Goal: Transaction & Acquisition: Purchase product/service

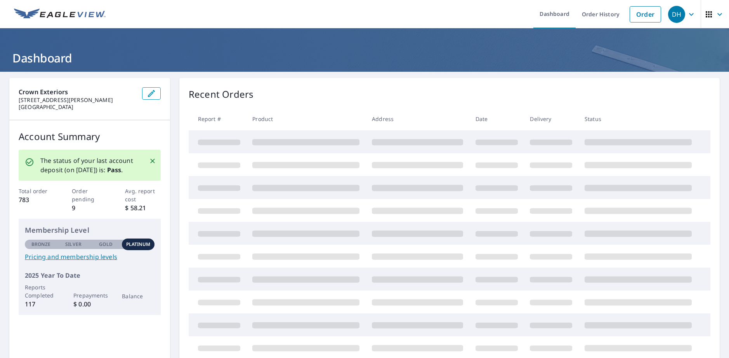
click at [181, 145] on div "Recent Orders Report # Product Address Date Delivery Status" at bounding box center [449, 223] width 540 height 291
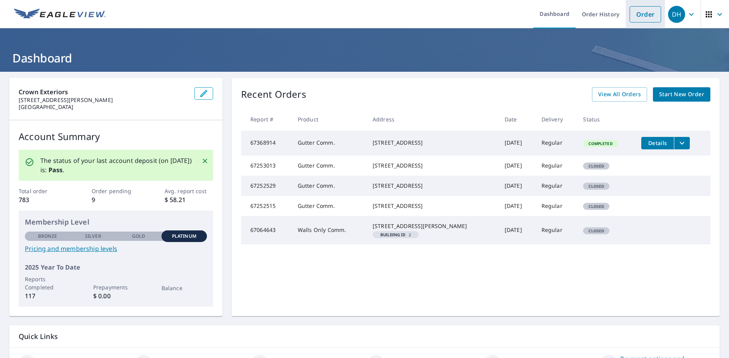
click at [639, 17] on link "Order" at bounding box center [644, 14] width 31 height 16
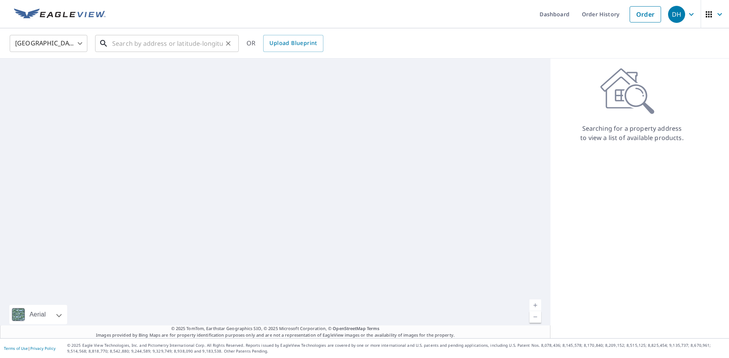
click at [171, 47] on input "text" at bounding box center [167, 44] width 111 height 22
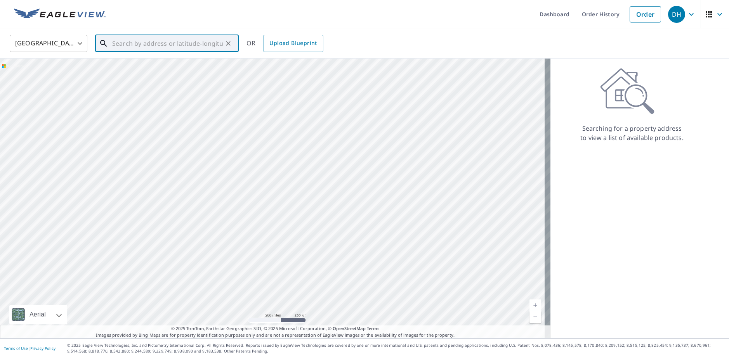
paste input "[STREET_ADDRESS][US_STATE]"
type input "[STREET_ADDRESS][US_STATE]"
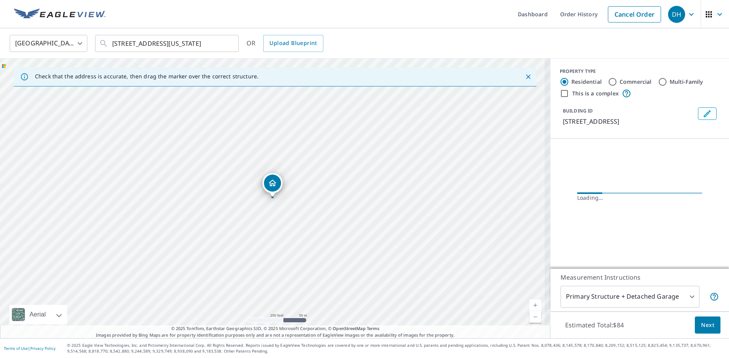
scroll to position [0, 0]
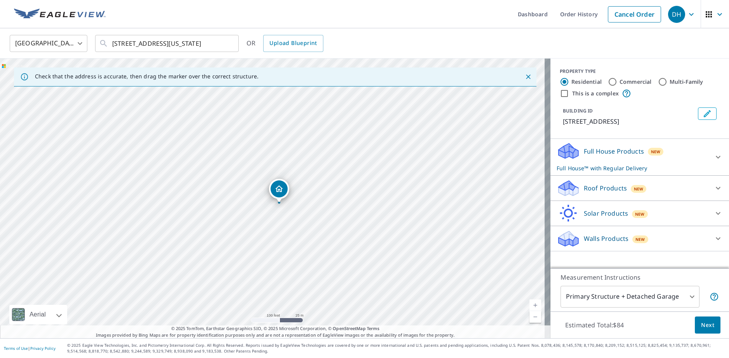
click at [613, 152] on p "Full House Products" at bounding box center [614, 151] width 60 height 9
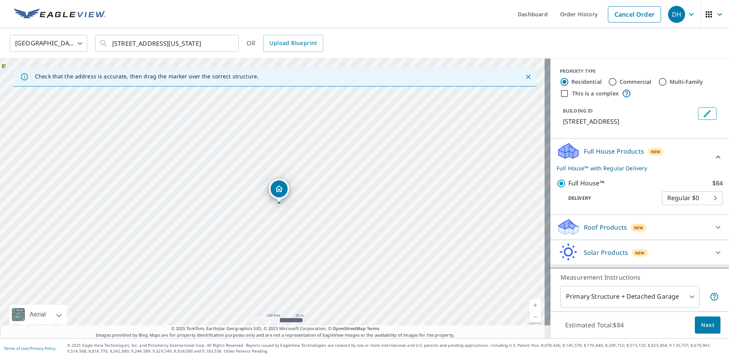
scroll to position [22, 0]
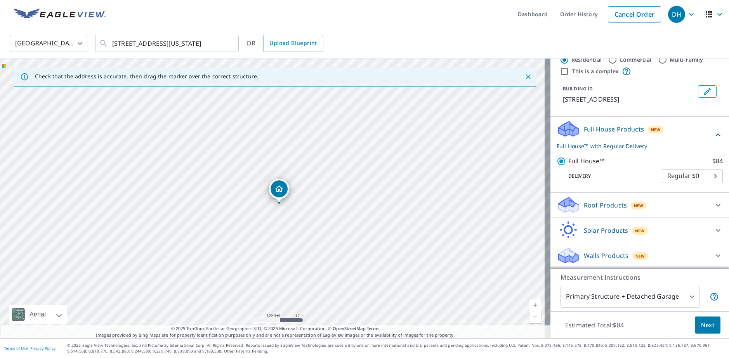
click at [622, 148] on p "Full House™ with Regular Delivery" at bounding box center [634, 146] width 157 height 8
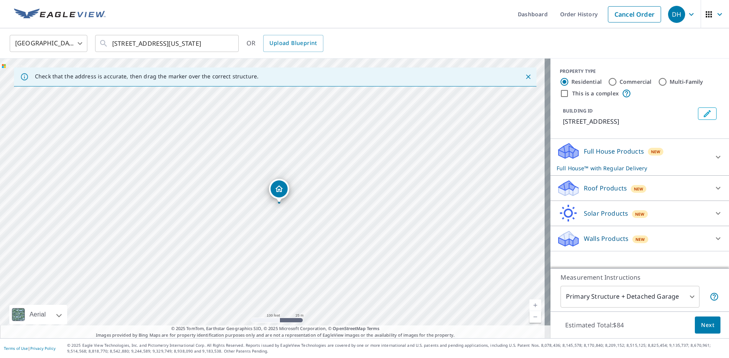
click at [622, 159] on div "Full House Products New Full House™ with Regular Delivery" at bounding box center [632, 157] width 152 height 30
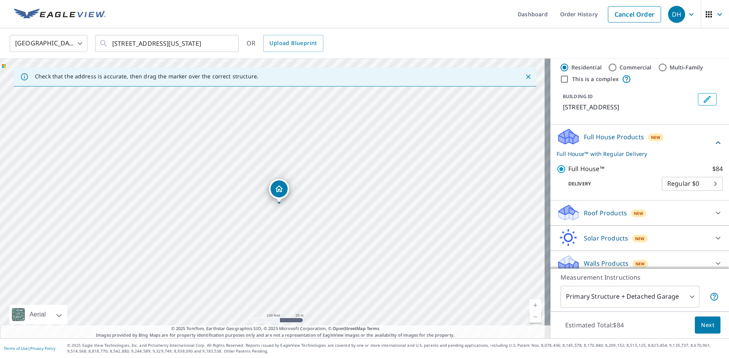
scroll to position [22, 0]
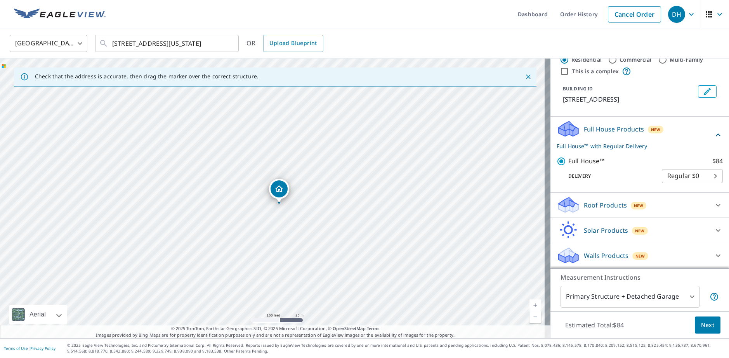
click at [703, 326] on span "Next" at bounding box center [707, 325] width 13 height 10
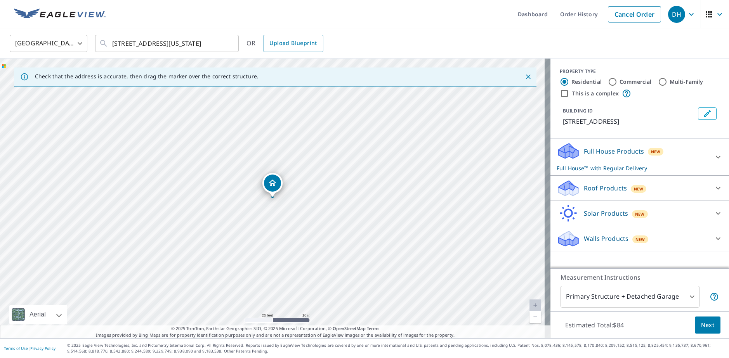
click at [704, 326] on span "Next" at bounding box center [707, 325] width 13 height 10
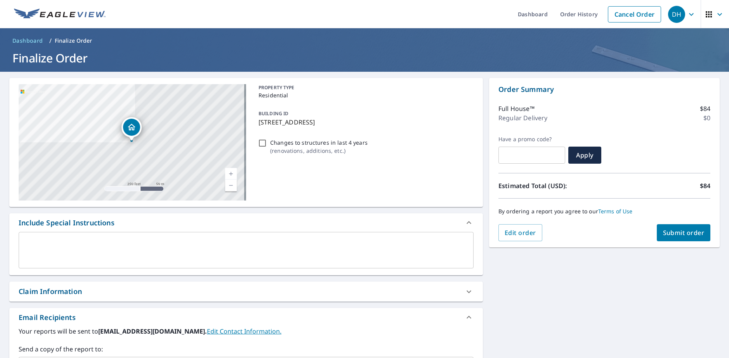
click at [679, 233] on span "Submit order" at bounding box center [684, 233] width 42 height 9
checkbox input "true"
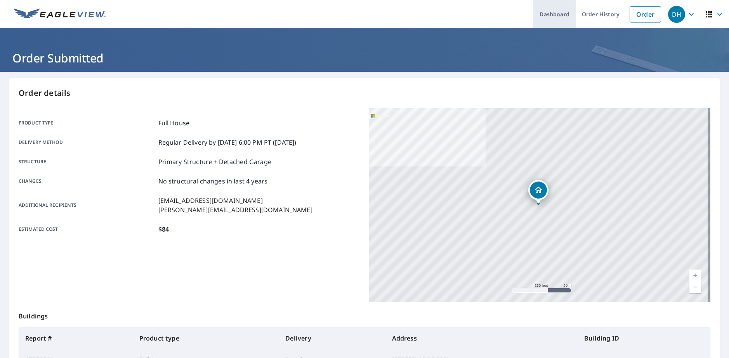
click at [559, 17] on link "Dashboard" at bounding box center [554, 14] width 42 height 28
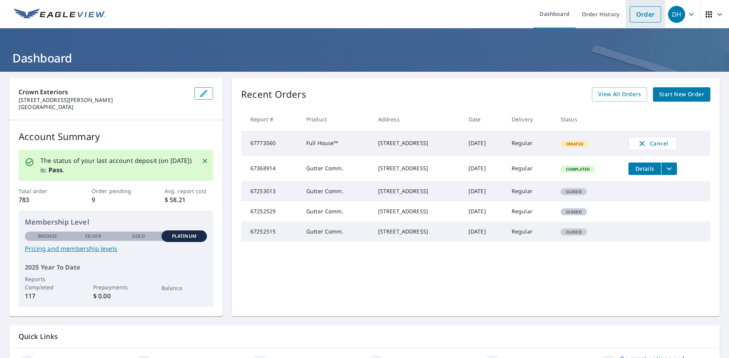
click at [632, 16] on link "Order" at bounding box center [644, 14] width 31 height 16
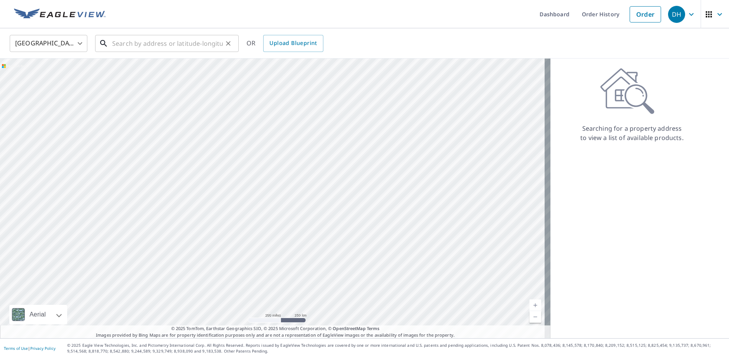
click at [128, 39] on input "text" at bounding box center [167, 44] width 111 height 22
paste input "[STREET_ADDRESS][US_STATE]"
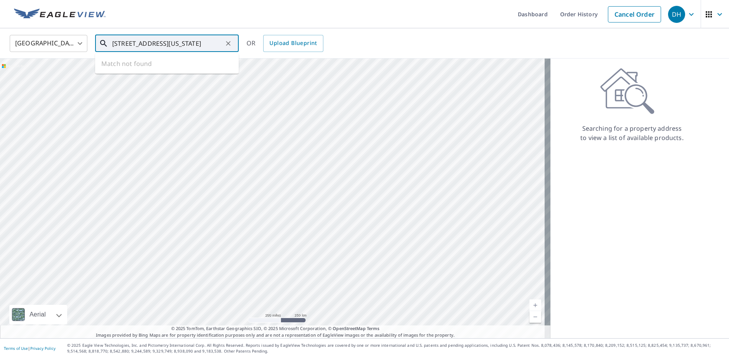
scroll to position [0, 18]
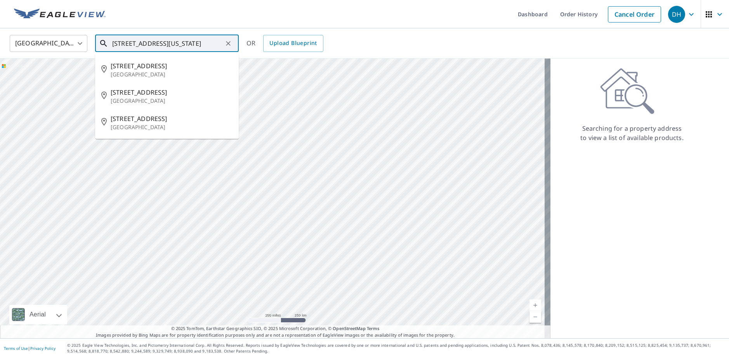
type input "[STREET_ADDRESS][US_STATE]"
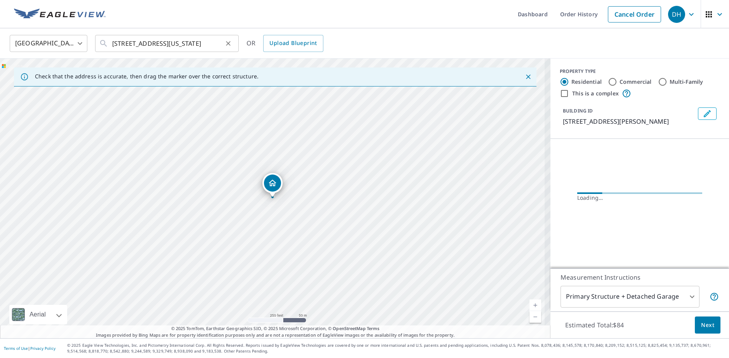
scroll to position [0, 0]
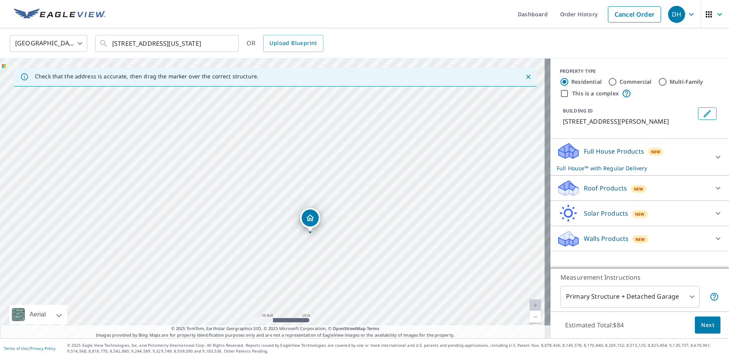
drag, startPoint x: 279, startPoint y: 226, endPoint x: 316, endPoint y: 261, distance: 51.3
click at [316, 261] on div "[STREET_ADDRESS]" at bounding box center [275, 199] width 550 height 280
drag, startPoint x: 312, startPoint y: 220, endPoint x: 317, endPoint y: 217, distance: 4.9
click at [599, 154] on p "Full House Products" at bounding box center [614, 151] width 60 height 9
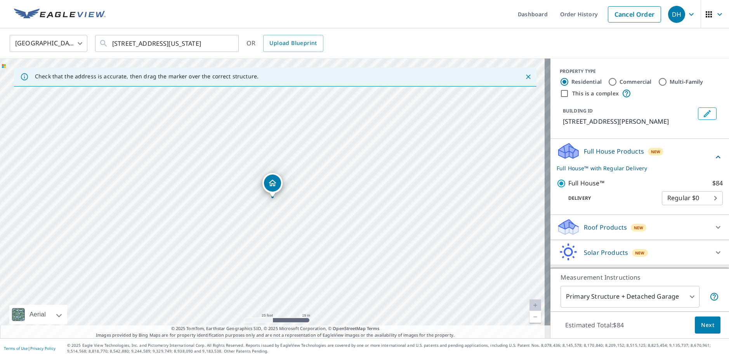
click at [701, 327] on span "Next" at bounding box center [707, 325] width 13 height 10
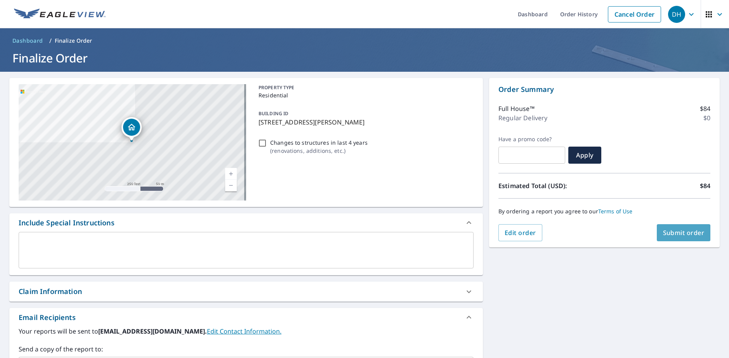
click at [682, 234] on span "Submit order" at bounding box center [684, 233] width 42 height 9
checkbox input "true"
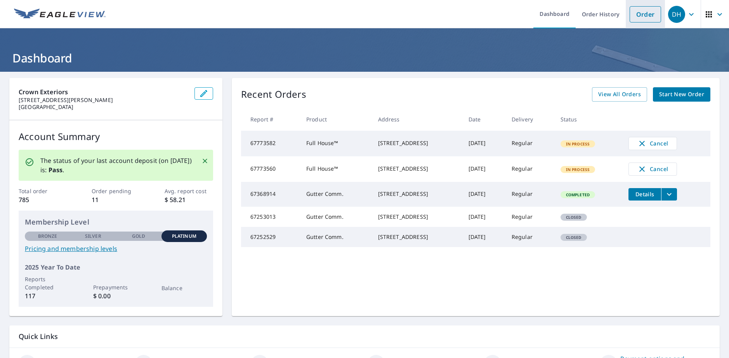
click at [642, 19] on link "Order" at bounding box center [644, 14] width 31 height 16
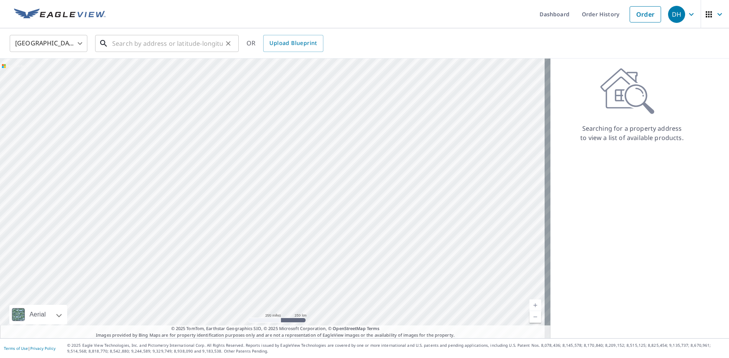
click at [170, 46] on input "text" at bounding box center [167, 44] width 111 height 22
paste input "3152 midway St Eau Claire, Wisconsin 54703"
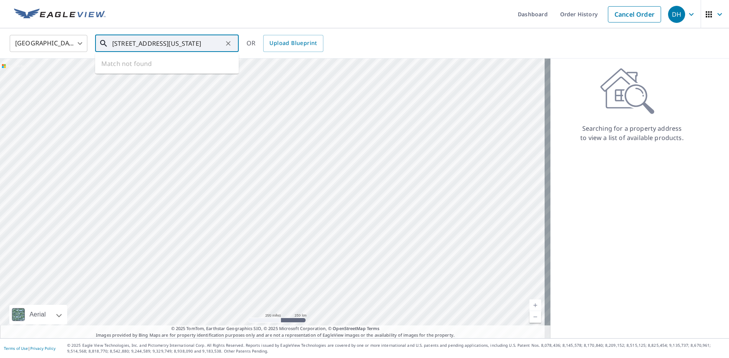
scroll to position [0, 20]
type input "3152 midway St Eau Claire, Wisconsin 54703"
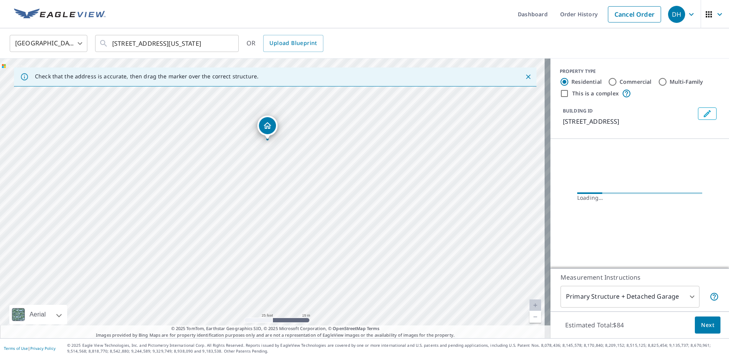
drag, startPoint x: 331, startPoint y: 175, endPoint x: 182, endPoint y: 230, distance: 158.8
click at [182, 230] on div "3152 Midway St Eau Claire, WI 54703" at bounding box center [275, 199] width 550 height 280
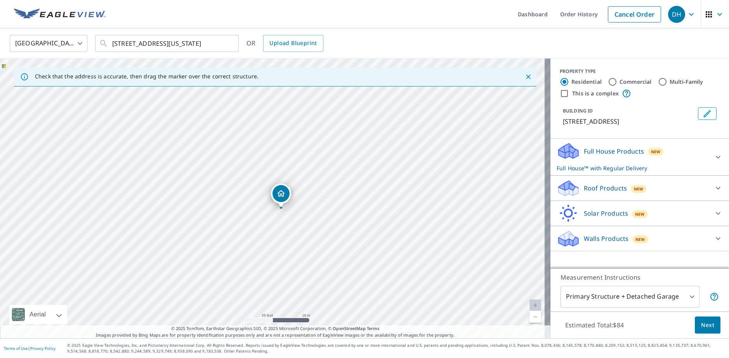
click at [298, 216] on div "3152 Midway St Eau Claire, WI 54703" at bounding box center [275, 199] width 550 height 280
click at [151, 44] on input "3152 midway St Eau Claire, Wisconsin 54703" at bounding box center [167, 44] width 111 height 22
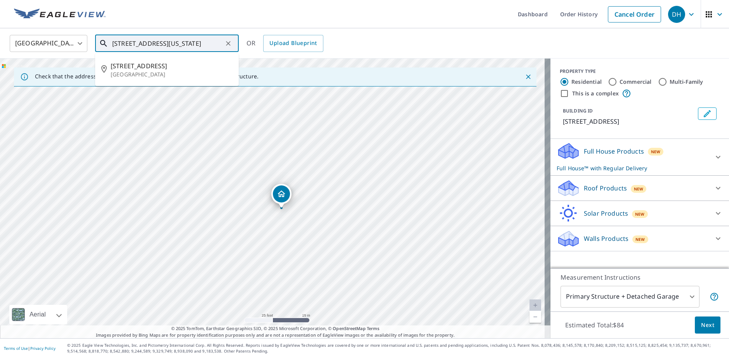
click at [230, 43] on icon "Clear" at bounding box center [228, 44] width 8 height 8
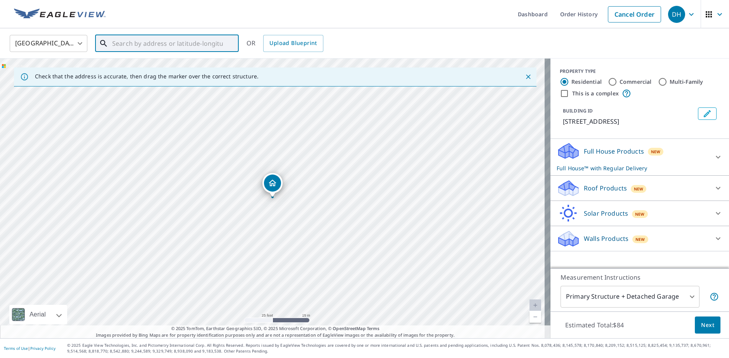
paste input "8851 GLACIER RD WOODBURY, MN 55125-3478"
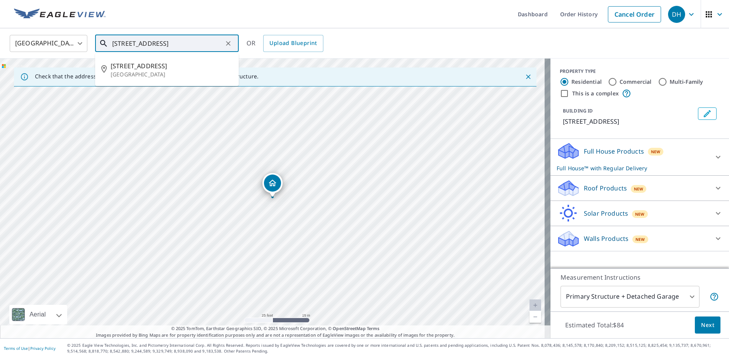
scroll to position [0, 29]
type input "8851 GLACIER RD WOODBURY, MN 55125-3478"
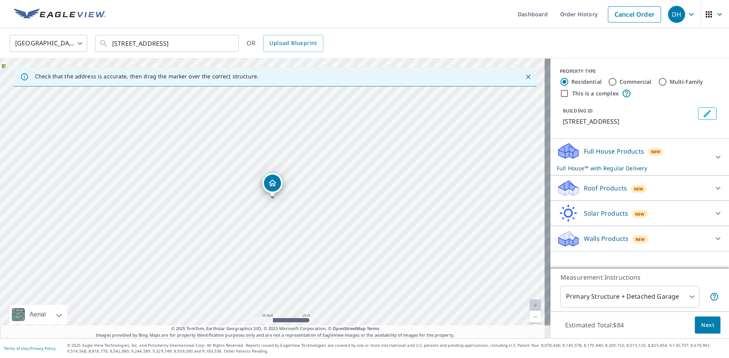
scroll to position [0, 0]
click at [231, 44] on icon "Clear" at bounding box center [228, 44] width 8 height 8
click at [178, 45] on input "text" at bounding box center [167, 44] width 111 height 22
paste input "8851 GLACIER RD WOODBURY, MN 55125-3478"
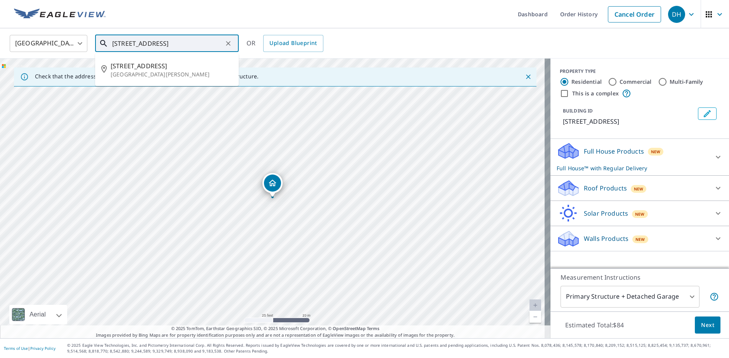
scroll to position [0, 29]
type input "8851 GLACIER RD WOODBURY, MN 55125-3478"
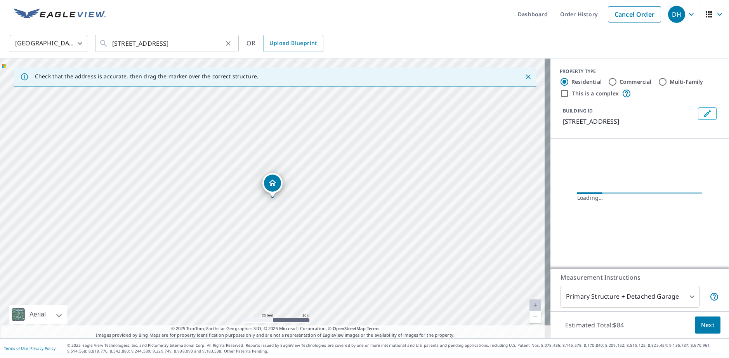
scroll to position [0, 0]
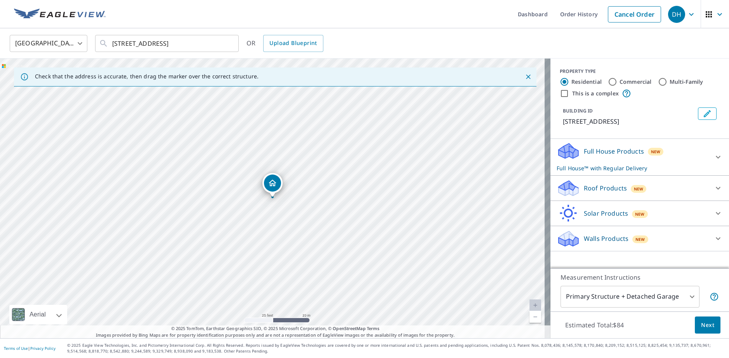
click at [657, 185] on div "Roof Products New" at bounding box center [632, 188] width 152 height 18
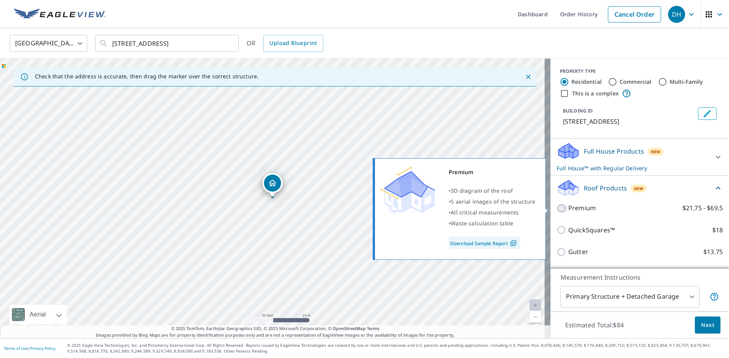
click at [556, 210] on input "Premium $21.75 - $69.5" at bounding box center [562, 208] width 12 height 9
checkbox input "true"
checkbox input "false"
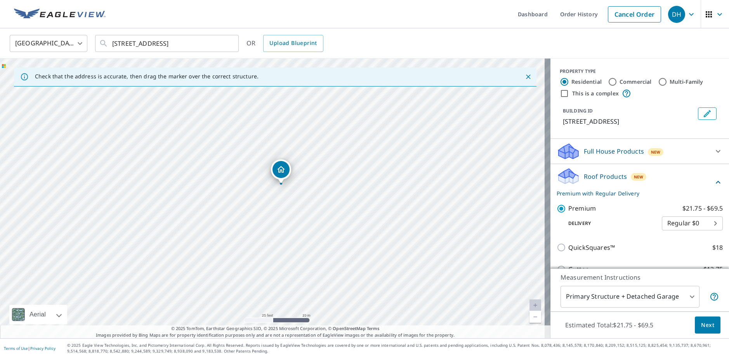
click at [707, 326] on span "Next" at bounding box center [707, 325] width 13 height 10
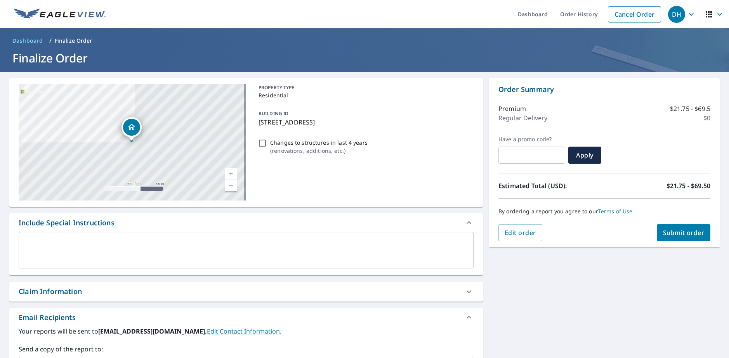
click at [682, 236] on span "Submit order" at bounding box center [684, 233] width 42 height 9
checkbox input "true"
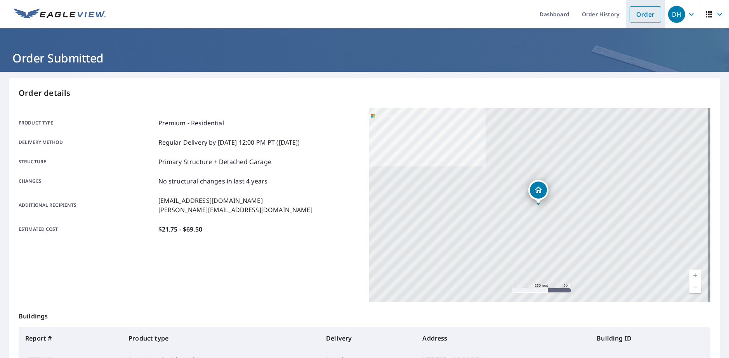
click at [649, 10] on link "Order" at bounding box center [644, 14] width 31 height 16
